Goal: Transaction & Acquisition: Subscribe to service/newsletter

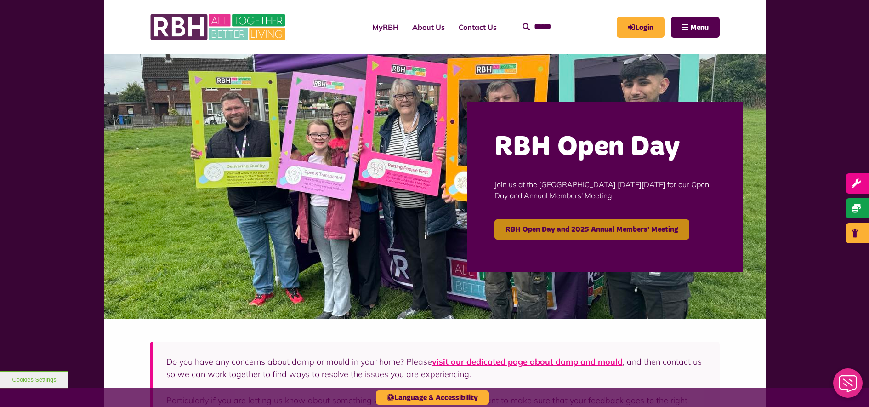
click at [547, 225] on link "RBH Open Day and 2025 Annual Members' Meeting" at bounding box center [592, 229] width 195 height 20
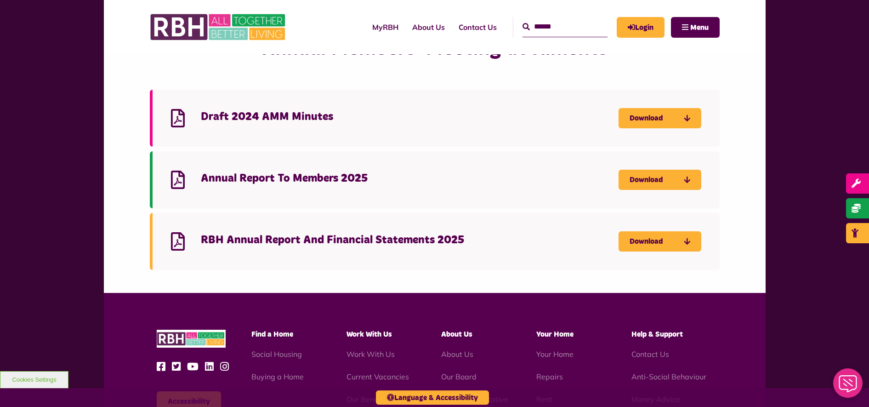
scroll to position [804, 0]
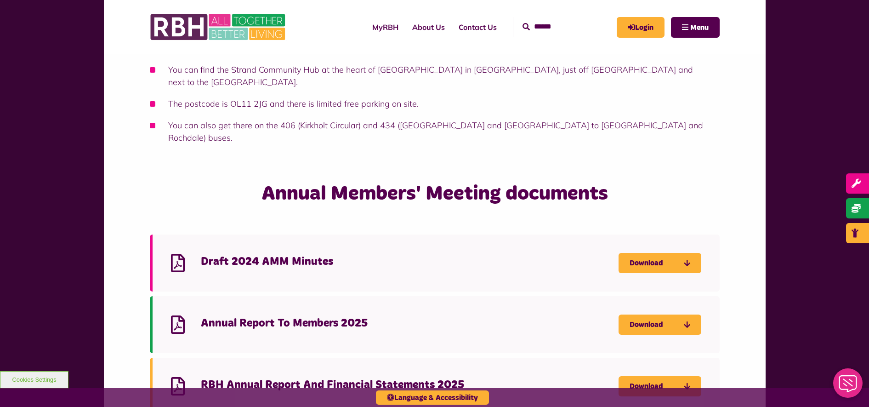
click at [742, 163] on div "Where is the Strand Hub? You can find the Strand Community Hub at the heart of …" at bounding box center [435, 104] width 662 height 143
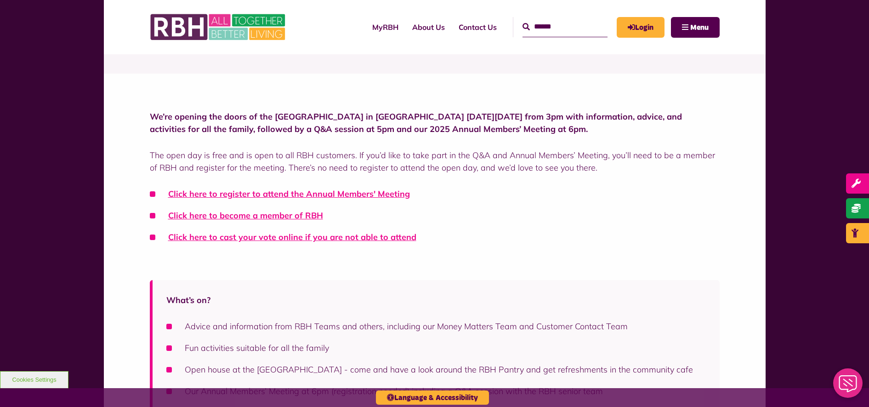
scroll to position [172, 0]
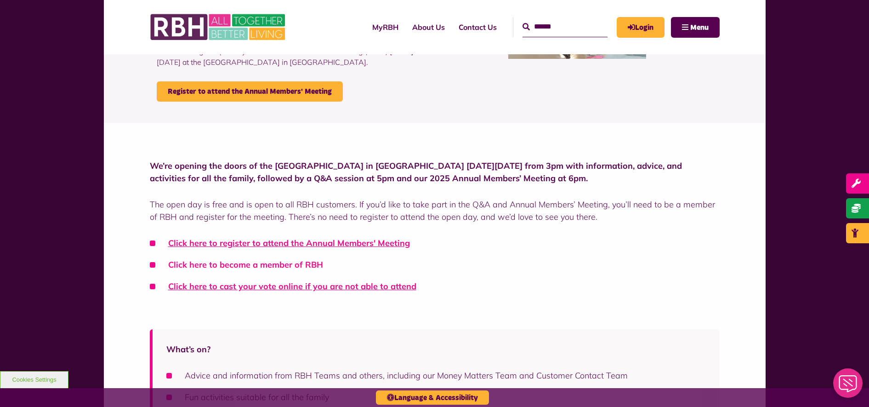
click at [255, 266] on link "Click here to become a member of RBH" at bounding box center [245, 264] width 155 height 11
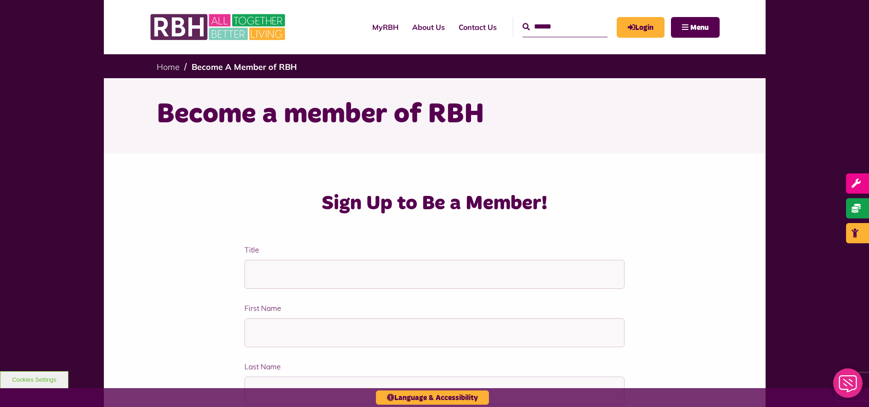
click at [373, 7] on div "MyRBH About Us Contact Us Menu" at bounding box center [435, 27] width 570 height 54
click at [345, 6] on div "MyRBH About Us Contact Us Menu" at bounding box center [435, 27] width 570 height 54
